Goal: Transaction & Acquisition: Download file/media

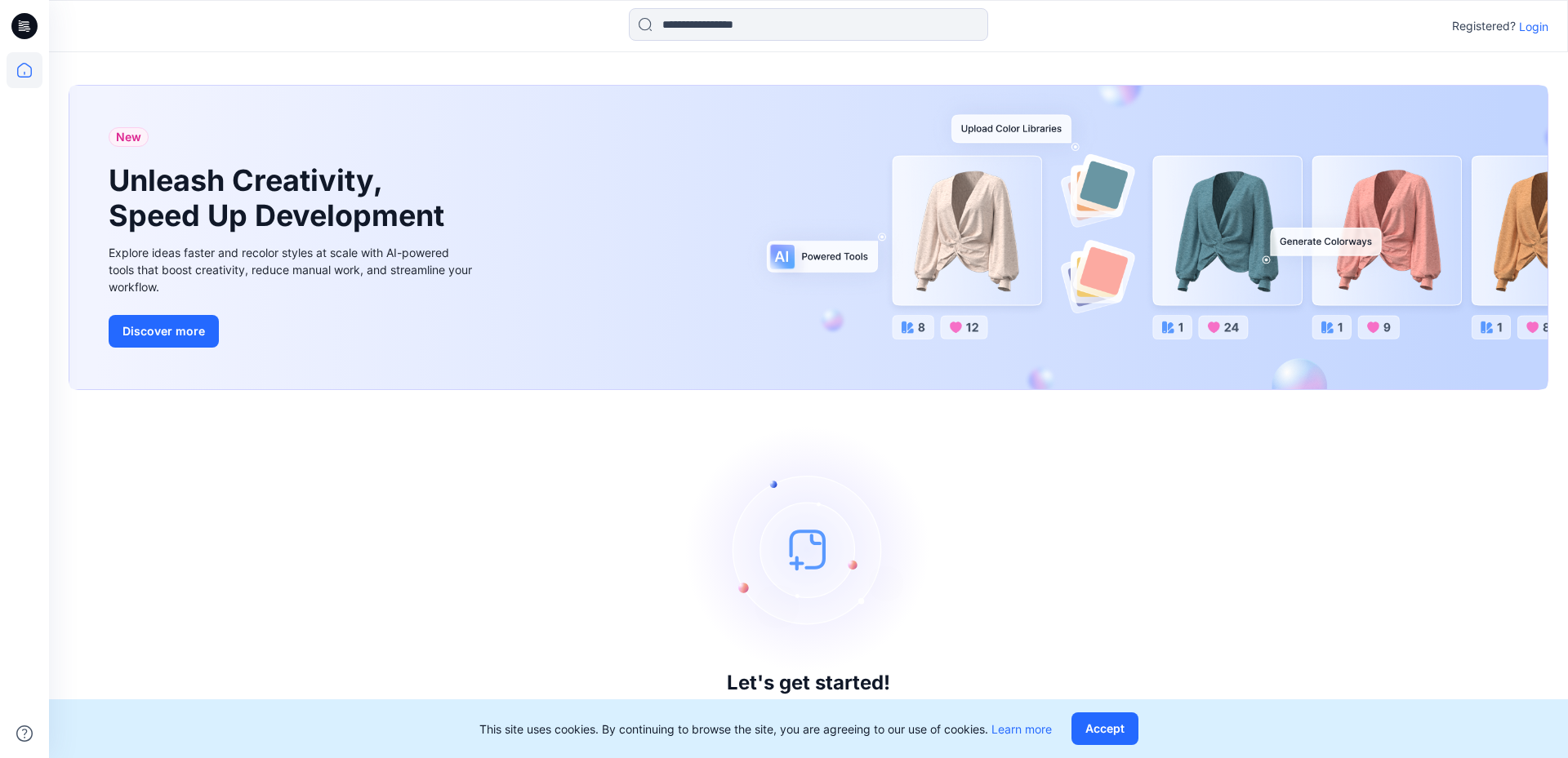
click at [1538, 28] on p "Login" at bounding box center [1533, 26] width 29 height 18
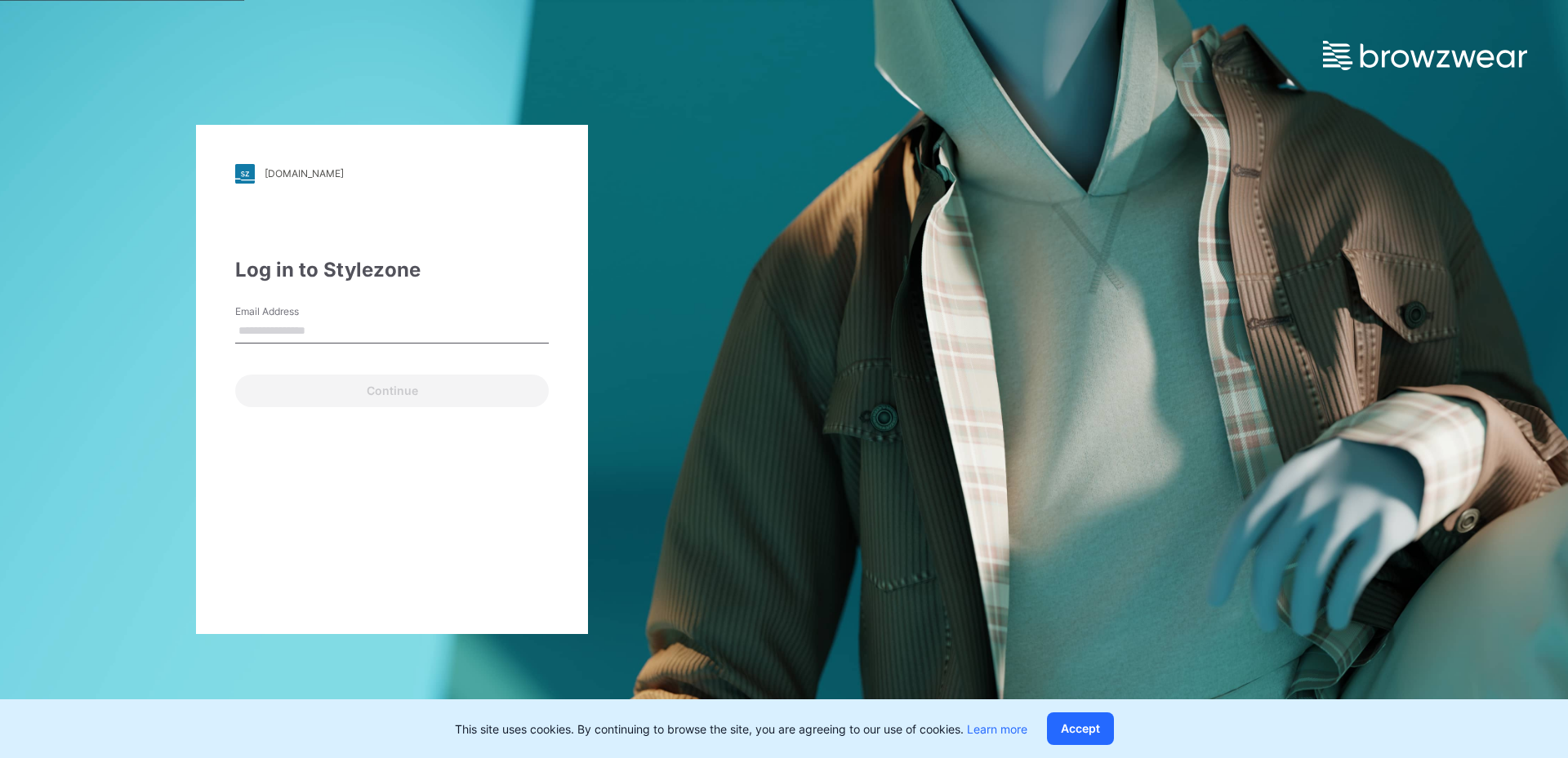
click at [297, 332] on input "Email Address" at bounding box center [392, 331] width 313 height 24
type input "**********"
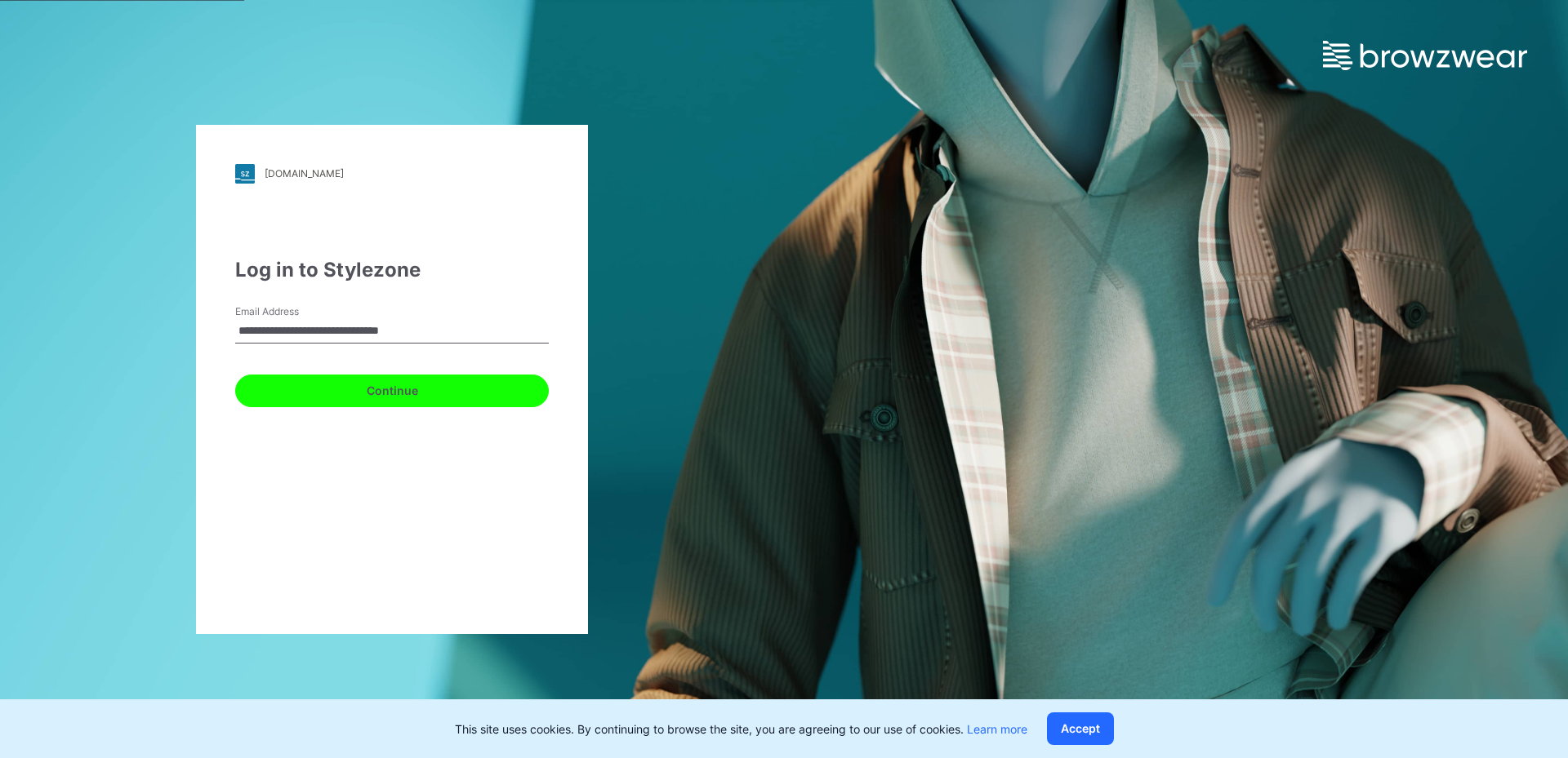
click at [443, 398] on button "Continue" at bounding box center [392, 391] width 313 height 33
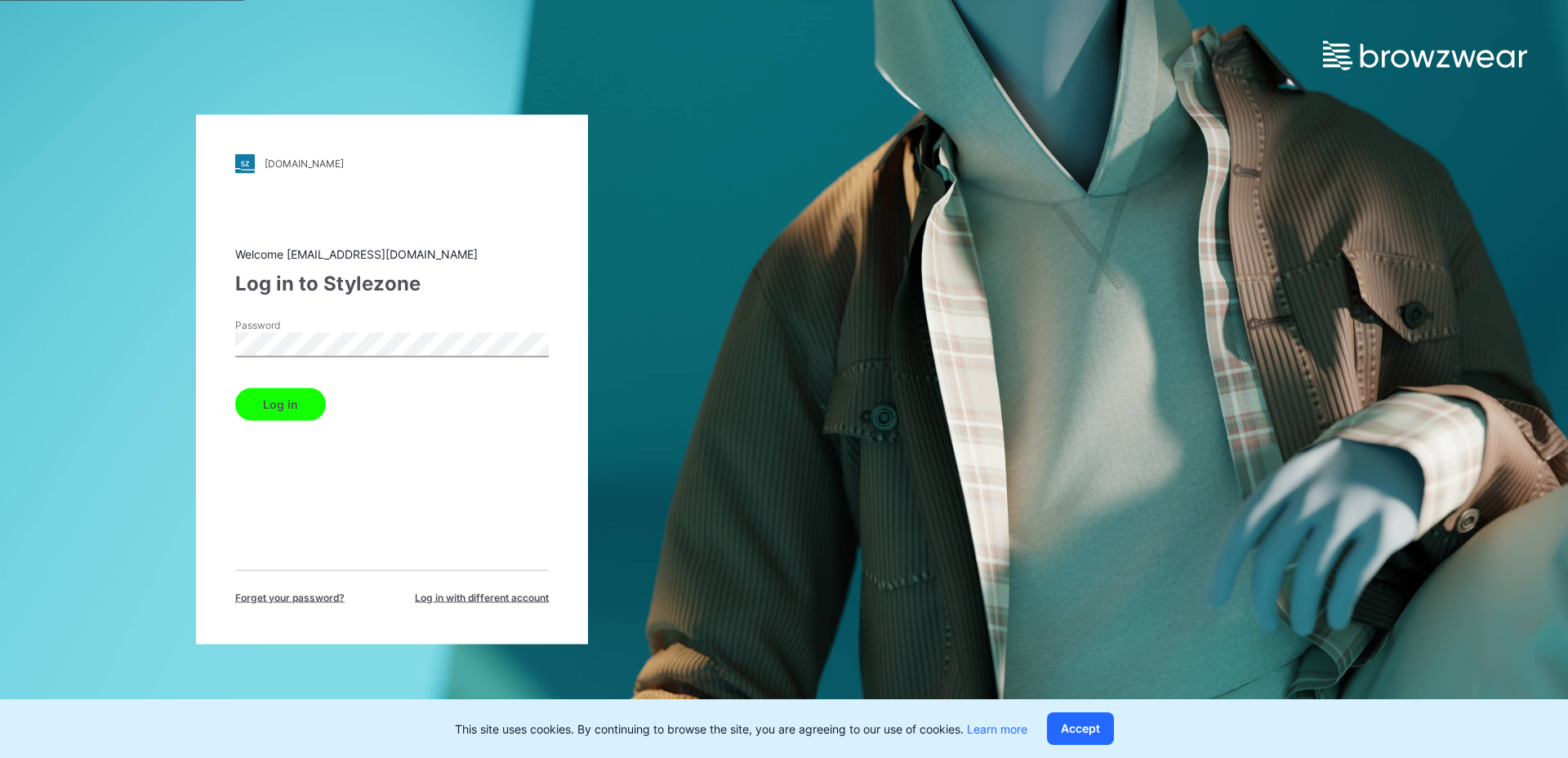
click at [274, 403] on button "Log in" at bounding box center [280, 405] width 91 height 33
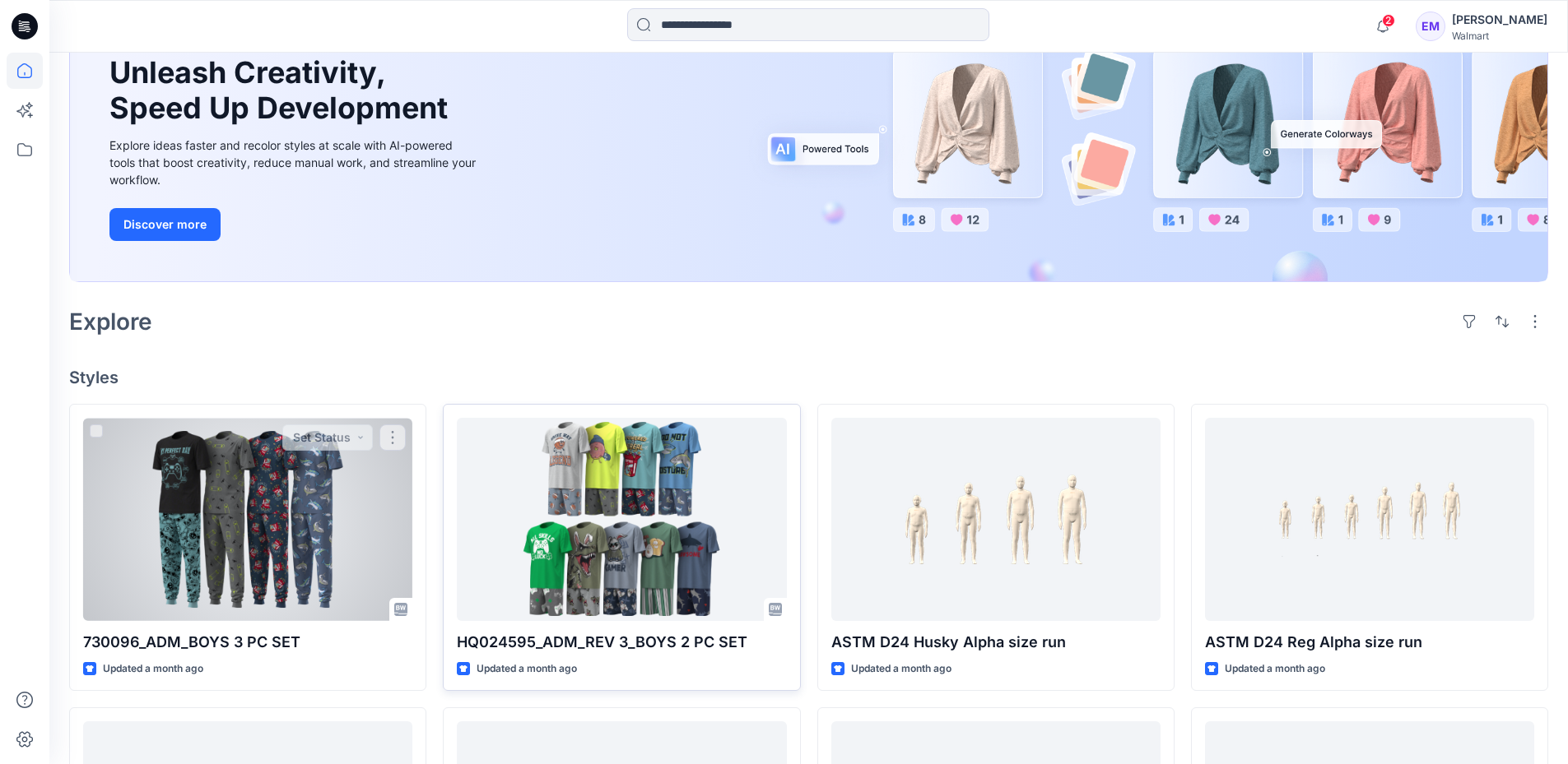
scroll to position [330, 0]
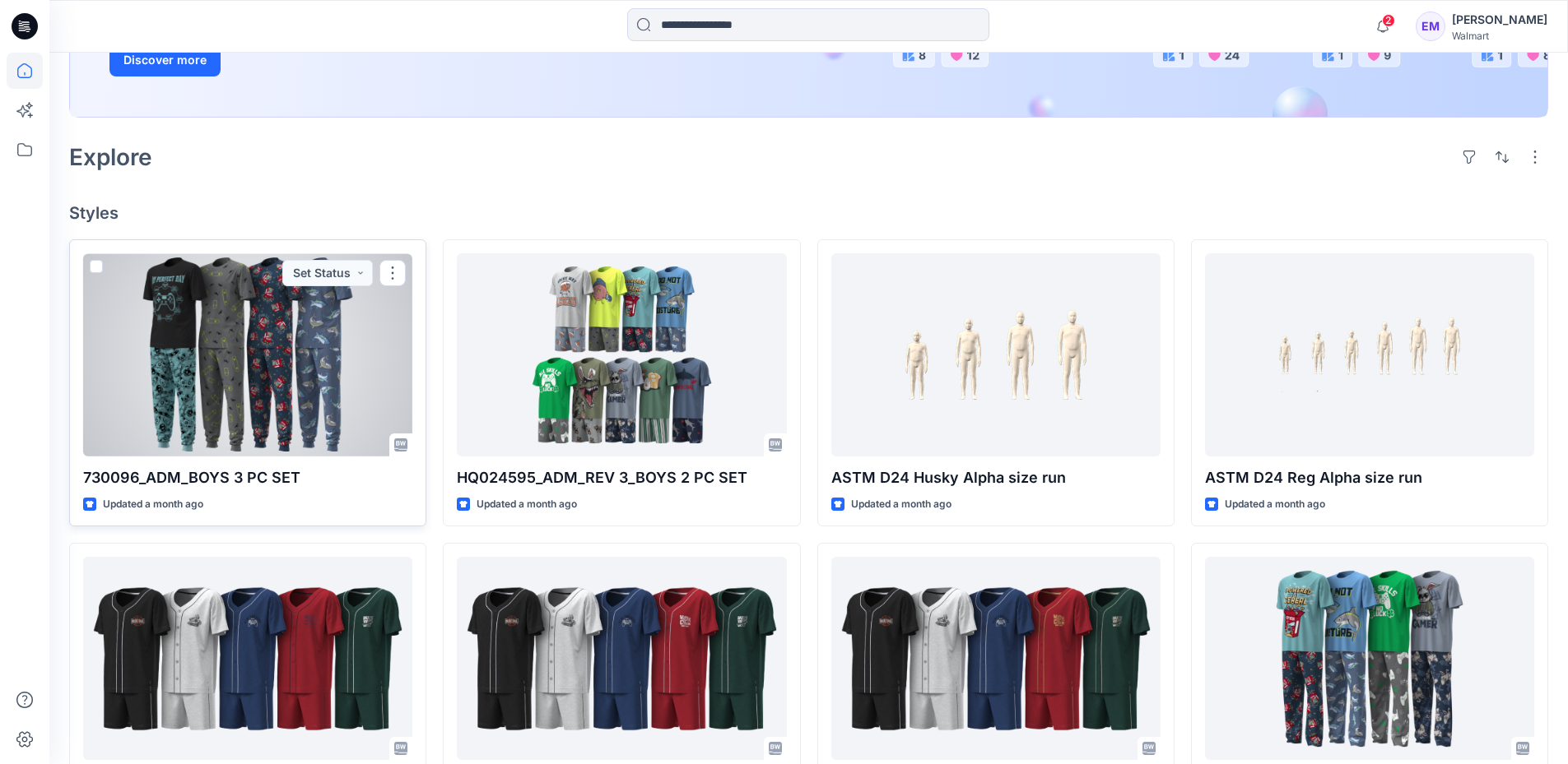
click at [234, 375] on div at bounding box center [248, 354] width 330 height 203
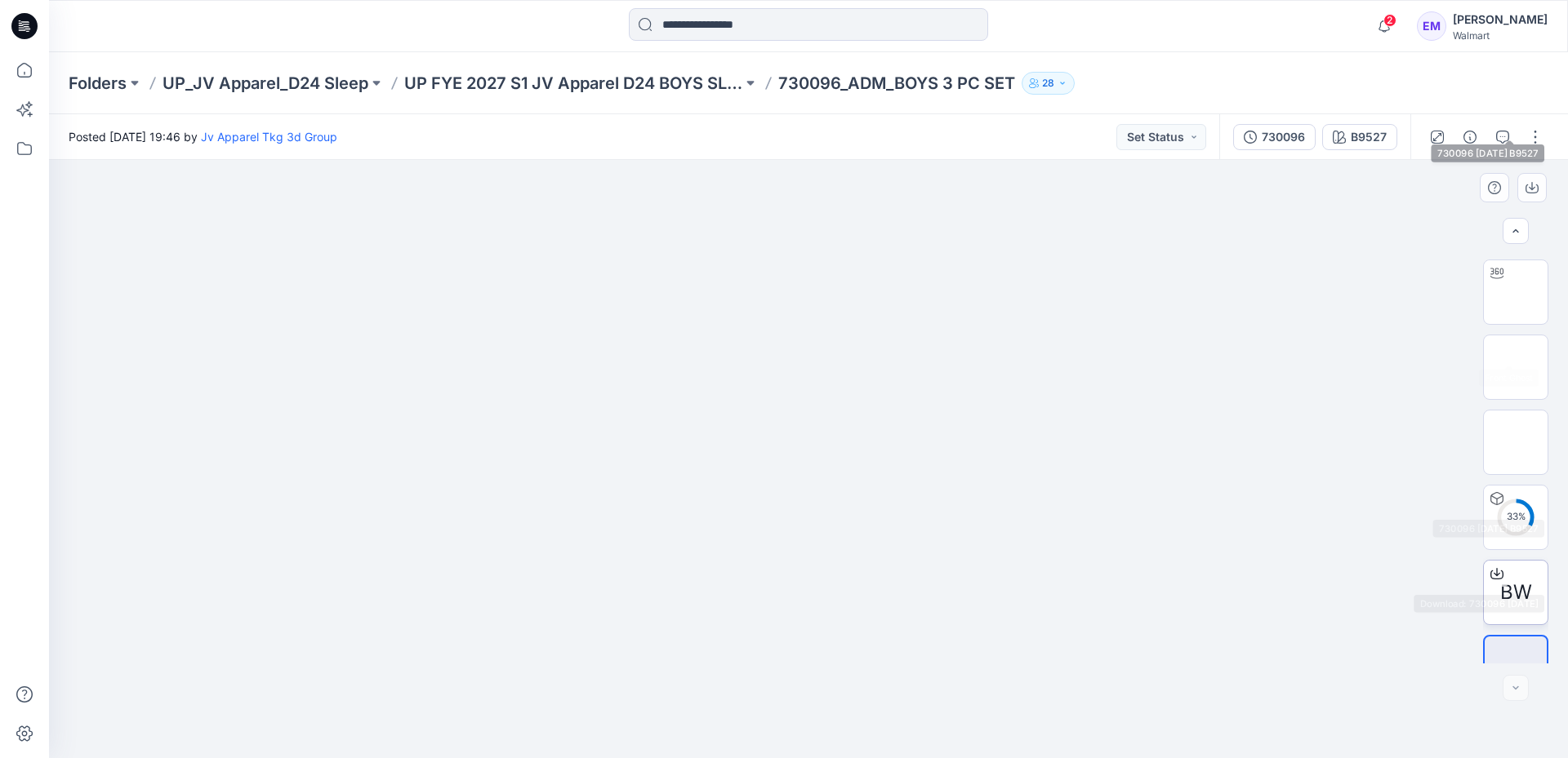
scroll to position [1385, 0]
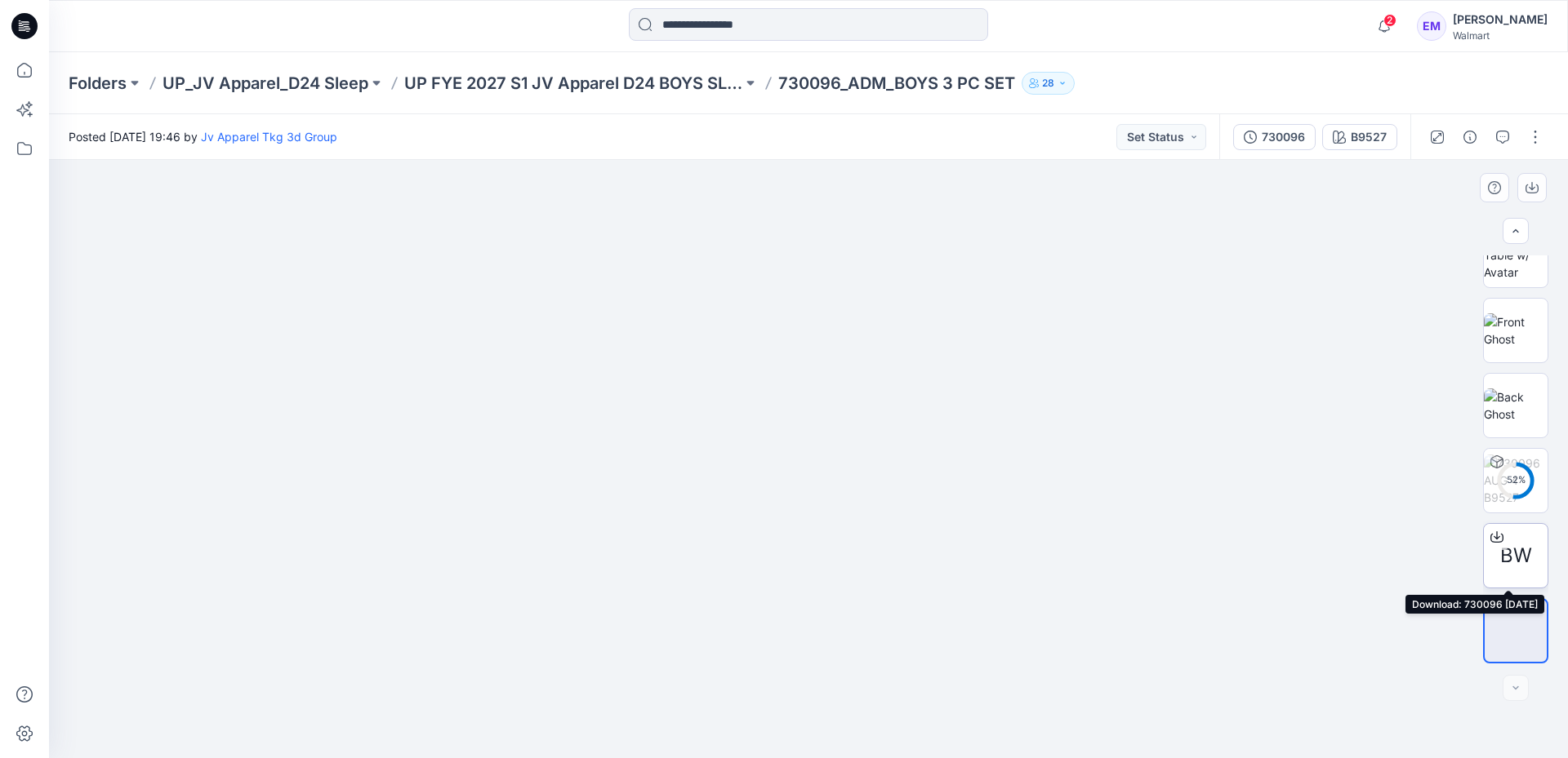
click at [1521, 557] on span "BW" at bounding box center [1515, 556] width 32 height 29
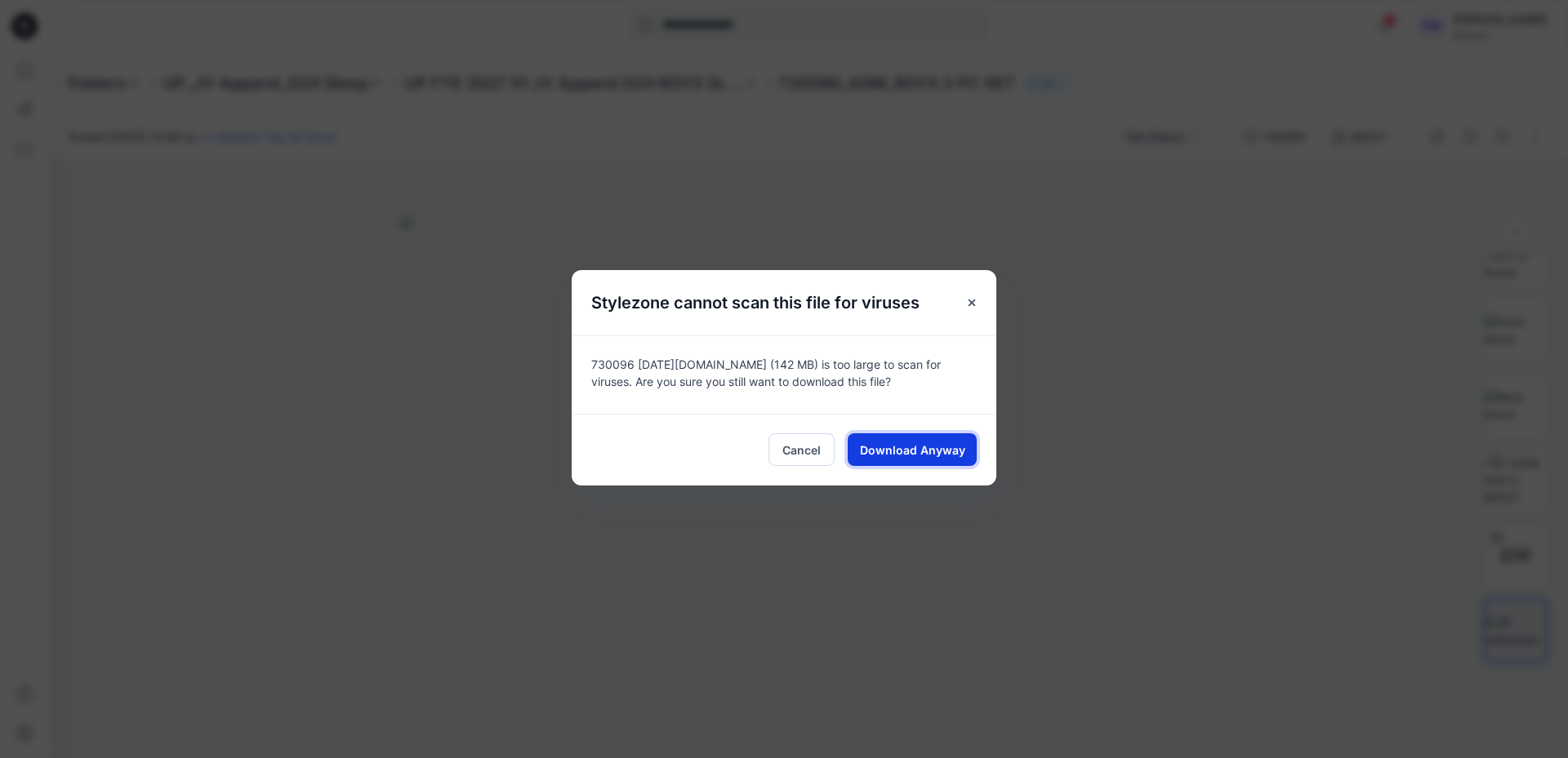
click at [934, 449] on span "Download Anyway" at bounding box center [912, 451] width 105 height 18
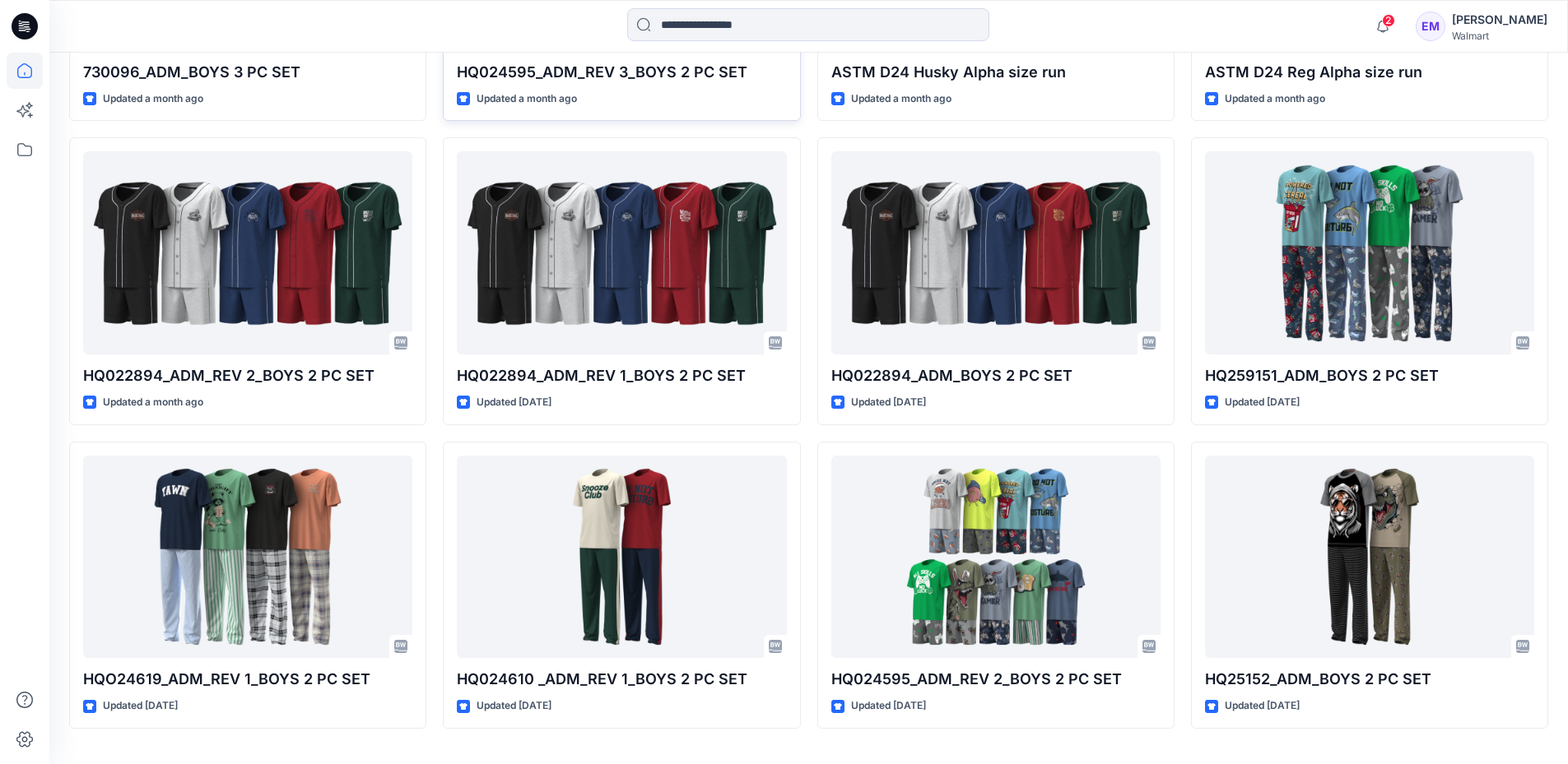
scroll to position [740, 0]
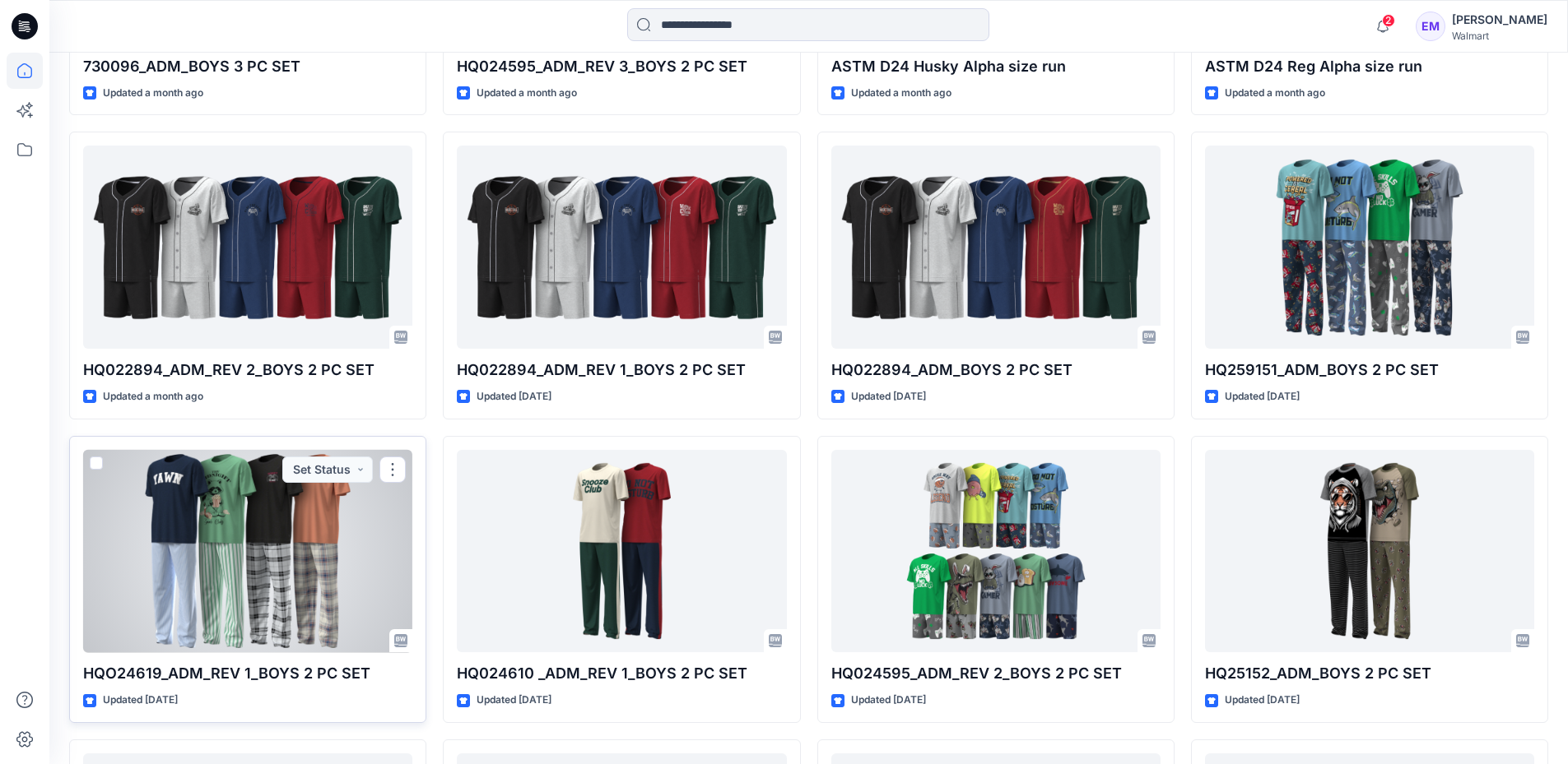
click at [257, 549] on div at bounding box center [248, 551] width 330 height 203
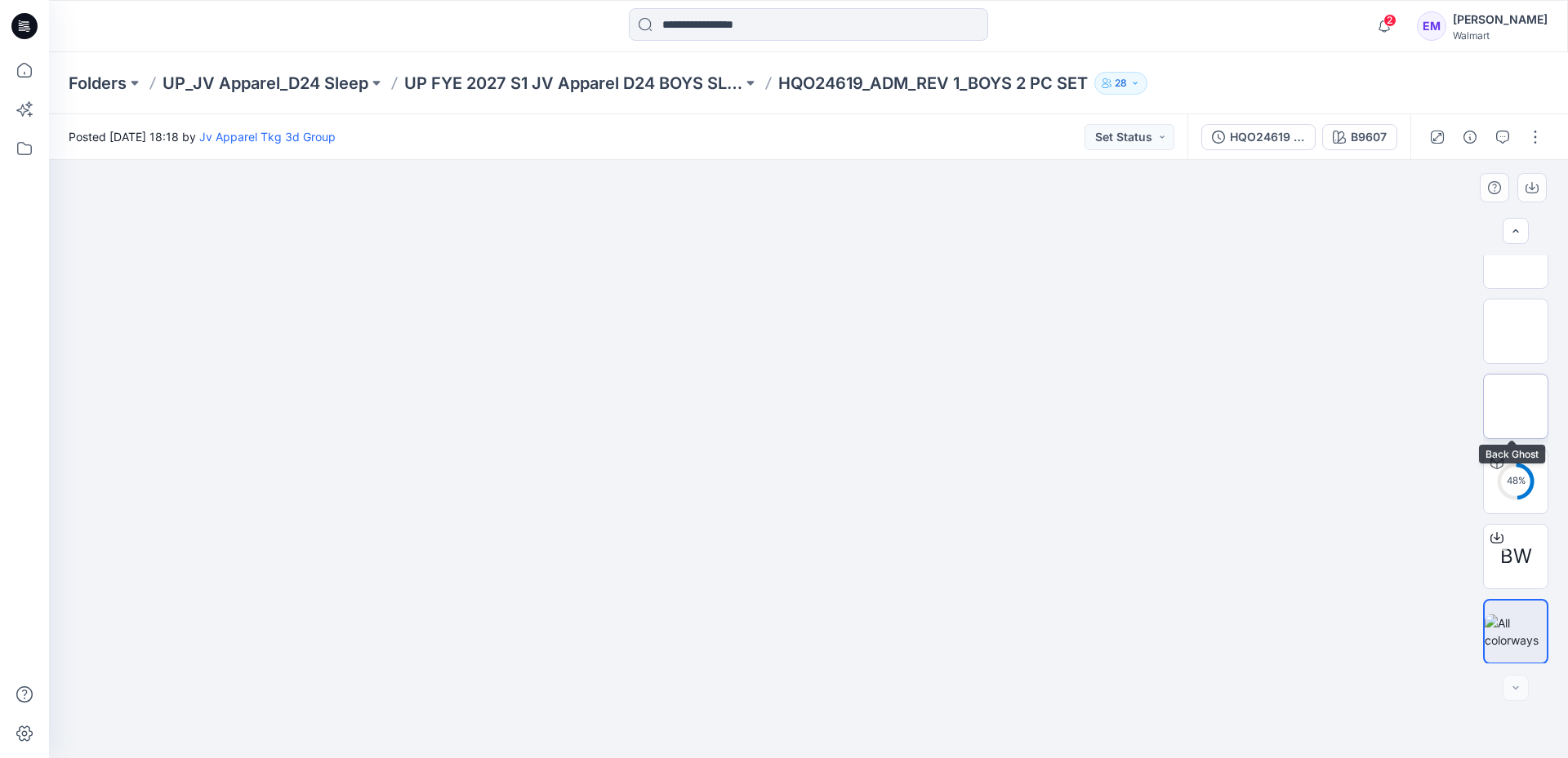
scroll to position [934, 0]
click at [1499, 548] on div at bounding box center [1496, 537] width 26 height 26
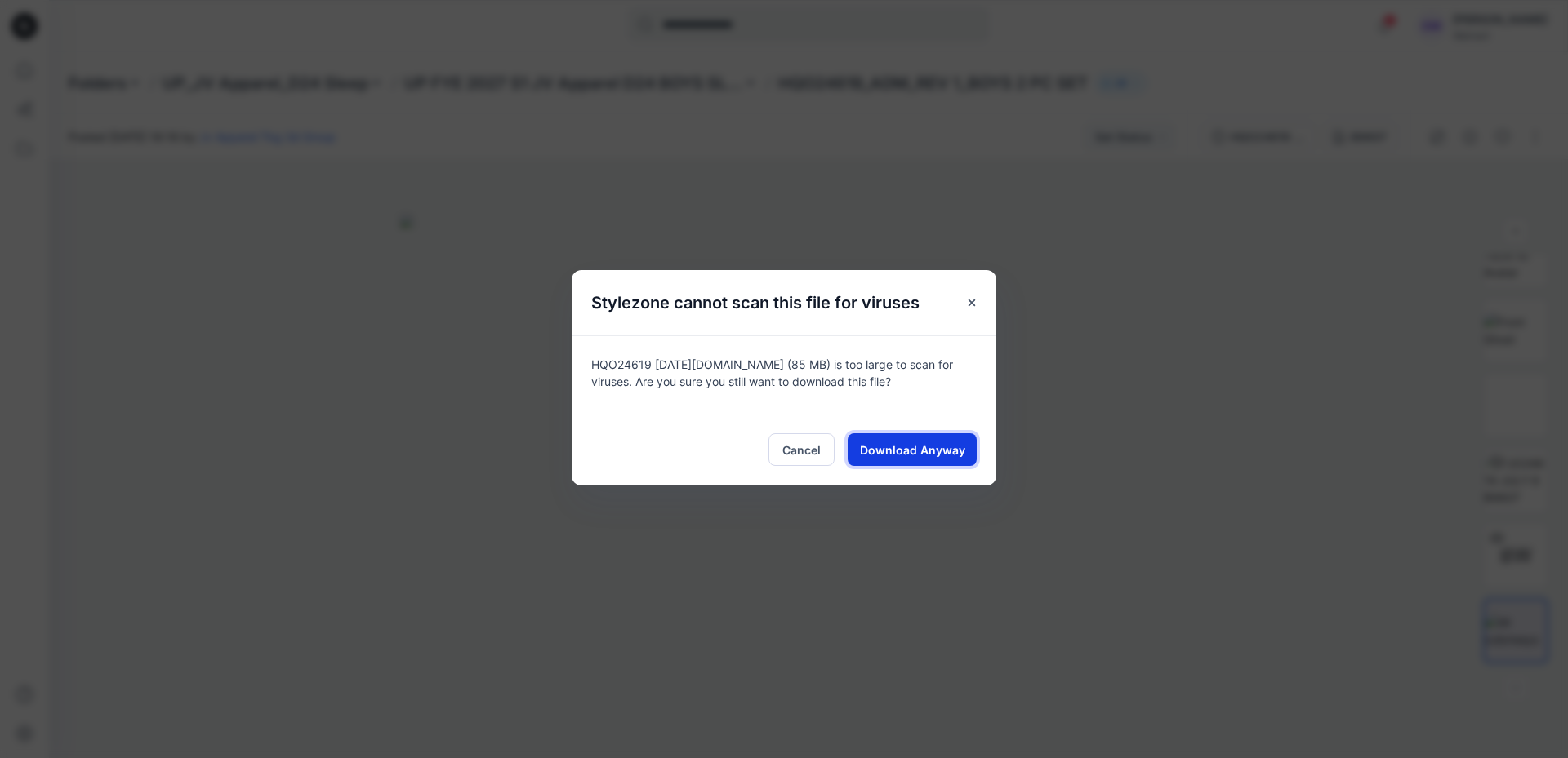
click at [922, 446] on span "Download Anyway" at bounding box center [912, 451] width 105 height 18
